Goal: Task Accomplishment & Management: Manage account settings

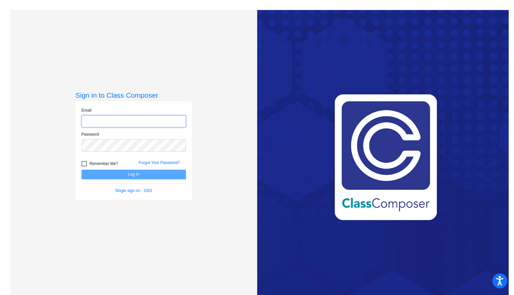
type input "[EMAIL_ADDRESS][DOMAIN_NAME]"
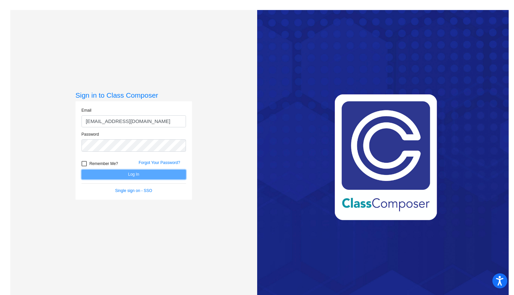
click at [148, 176] on button "Log In" at bounding box center [134, 174] width 105 height 10
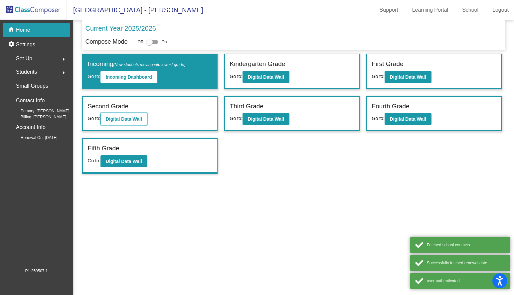
click at [140, 119] on b "Digital Data Wall" at bounding box center [124, 118] width 36 height 5
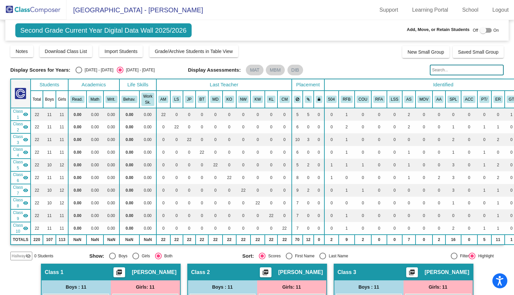
click at [439, 73] on input "text" at bounding box center [467, 70] width 74 height 11
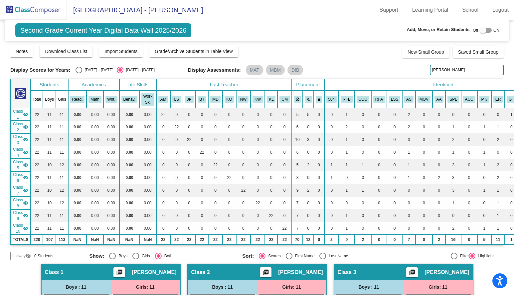
type input "[PERSON_NAME]"
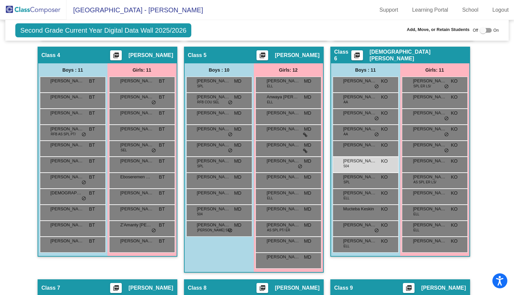
scroll to position [433, 0]
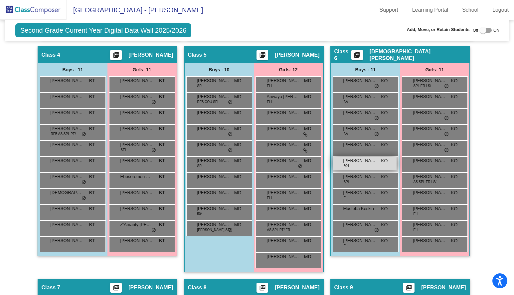
click at [374, 163] on div "[PERSON_NAME] 504 KO lock do_not_disturb_alt" at bounding box center [365, 163] width 64 height 14
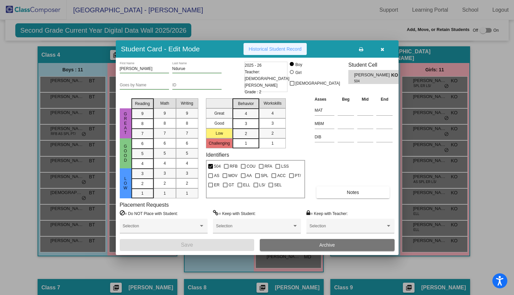
click at [284, 50] on span "Historical Student Record" at bounding box center [275, 48] width 53 height 5
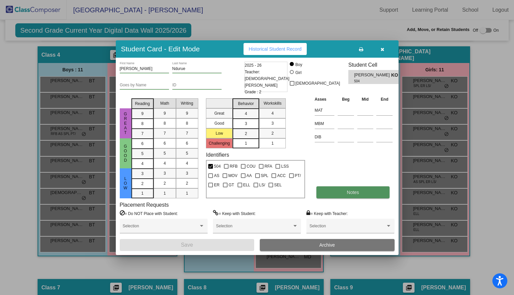
click at [342, 189] on button "Notes" at bounding box center [353, 192] width 73 height 12
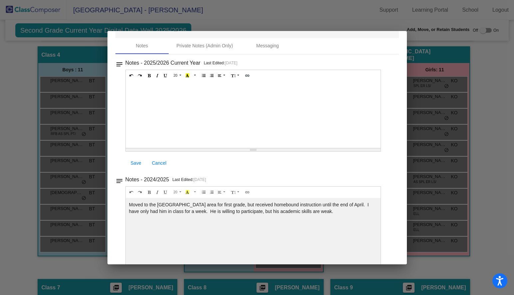
scroll to position [0, 0]
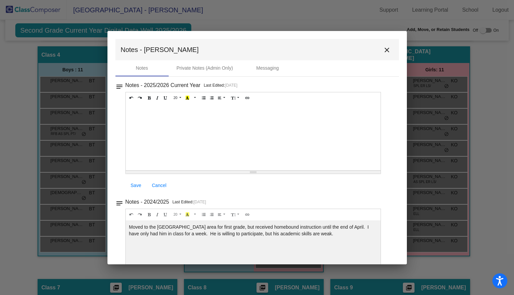
click at [385, 50] on mat-icon "close" at bounding box center [387, 50] width 8 height 8
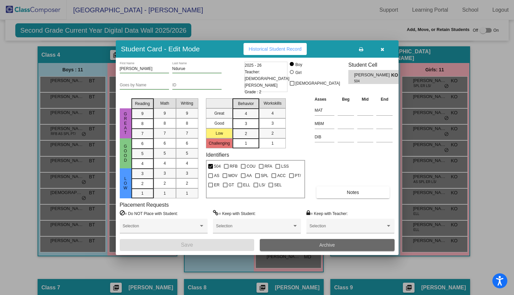
click at [295, 243] on button "Archive" at bounding box center [327, 245] width 135 height 12
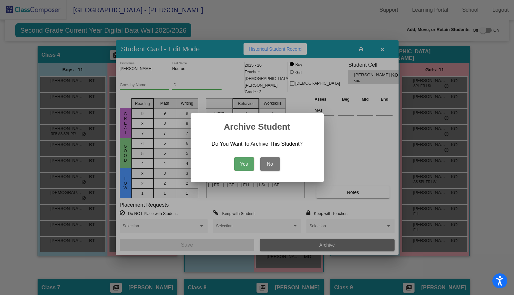
click at [242, 160] on button "Yes" at bounding box center [244, 163] width 20 height 13
